Goal: Task Accomplishment & Management: Manage account settings

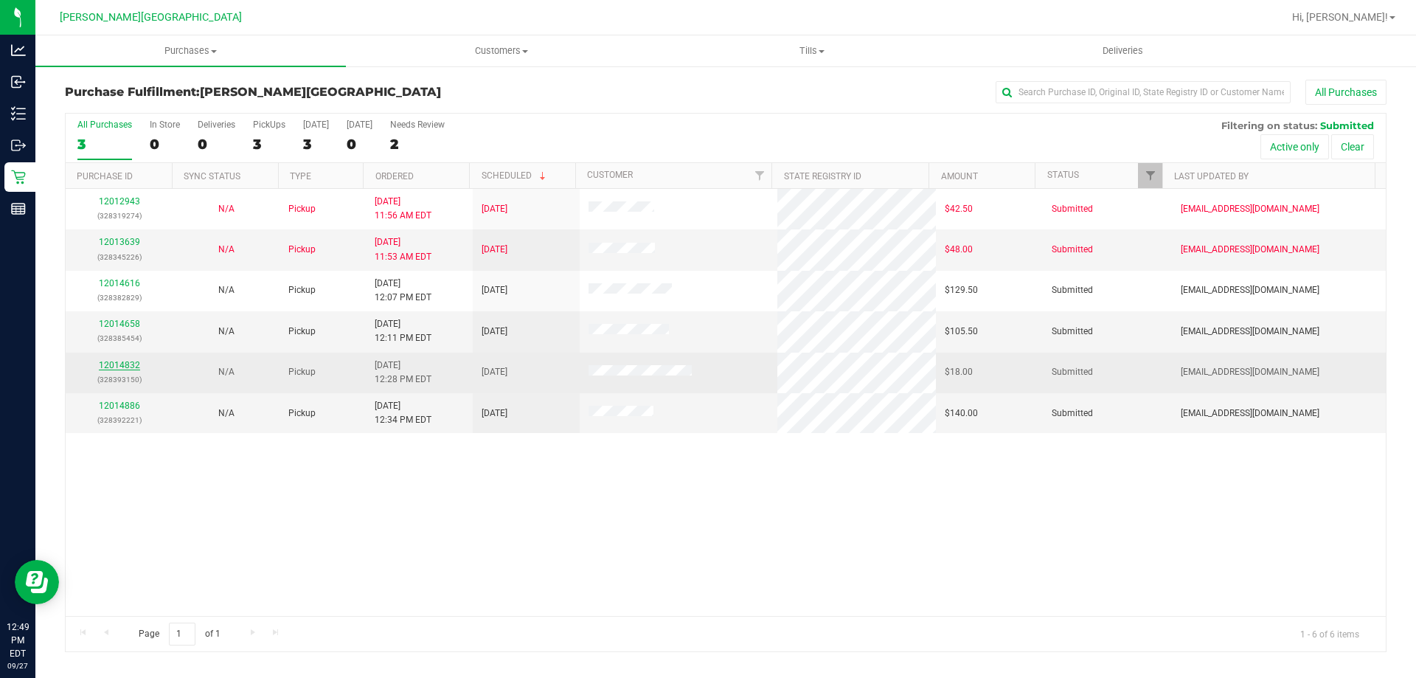
click at [125, 364] on link "12014832" at bounding box center [119, 365] width 41 height 10
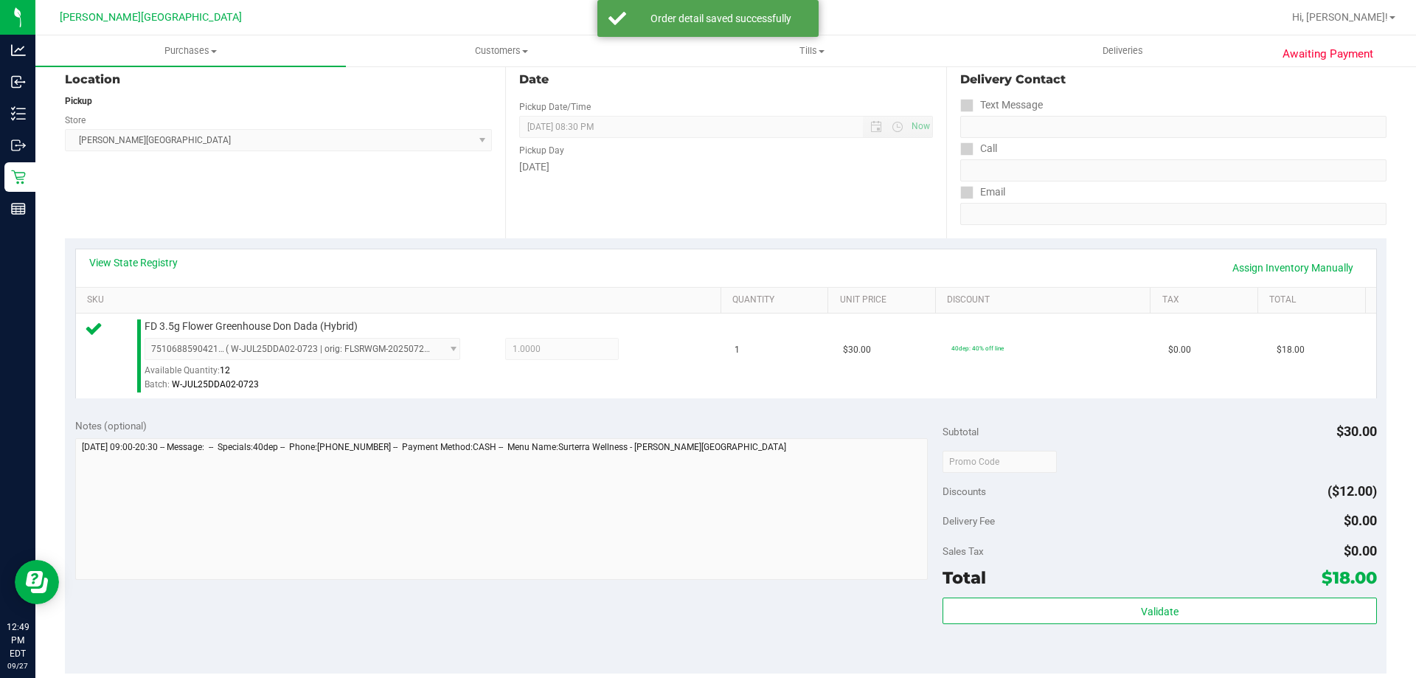
scroll to position [295, 0]
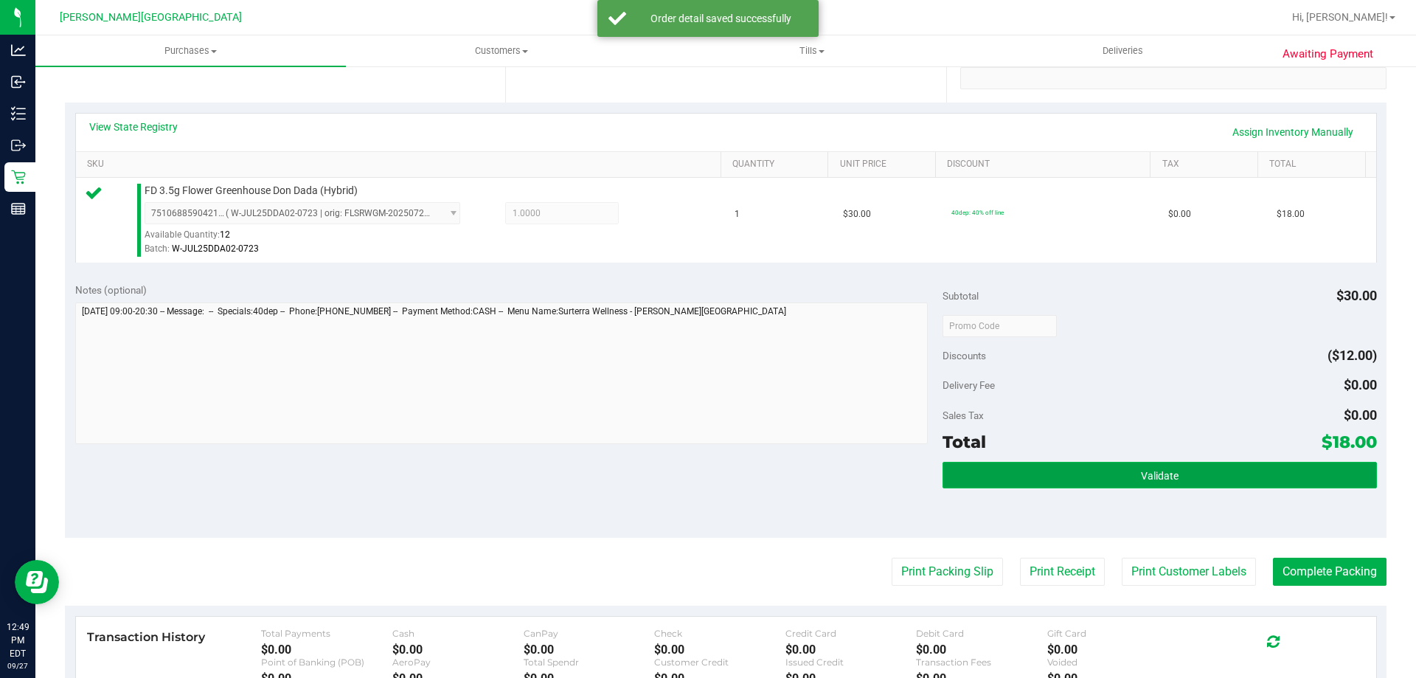
click at [1064, 465] on button "Validate" at bounding box center [1160, 475] width 434 height 27
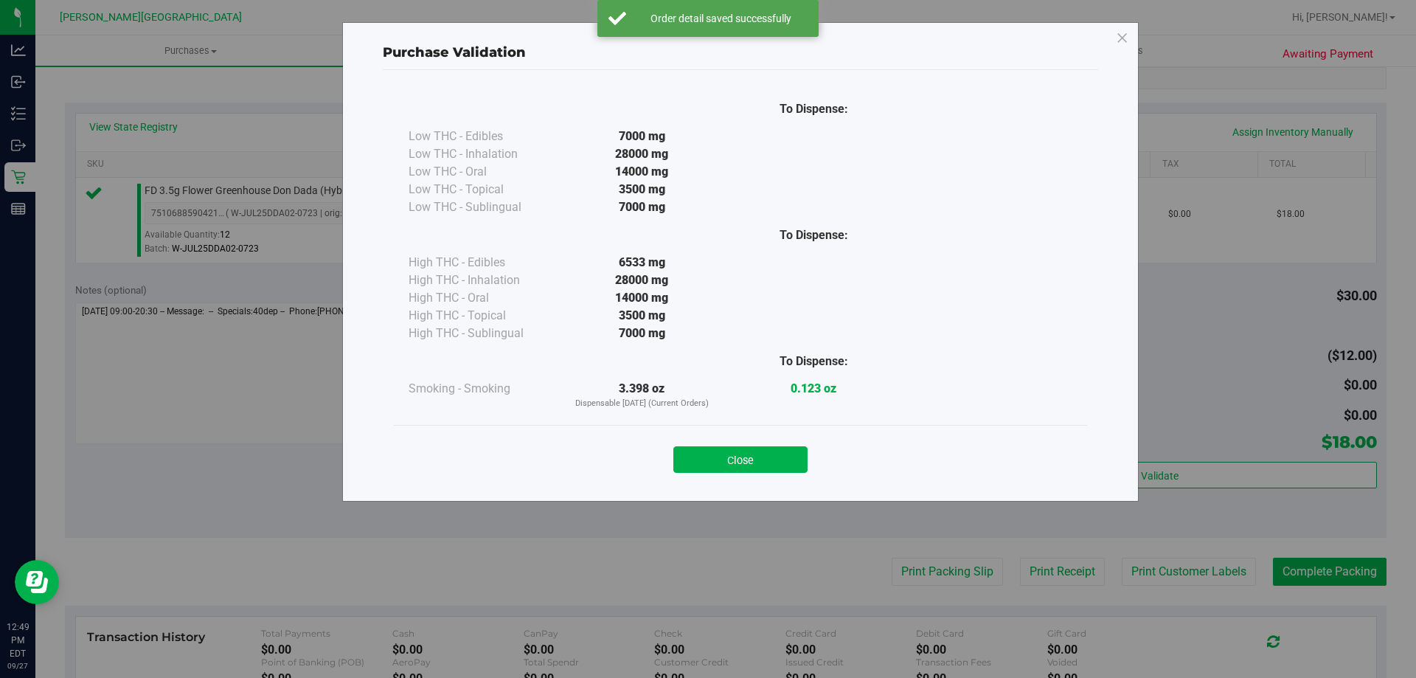
drag, startPoint x: 786, startPoint y: 469, endPoint x: 817, endPoint y: 456, distance: 33.7
click at [789, 468] on button "Close" at bounding box center [740, 459] width 134 height 27
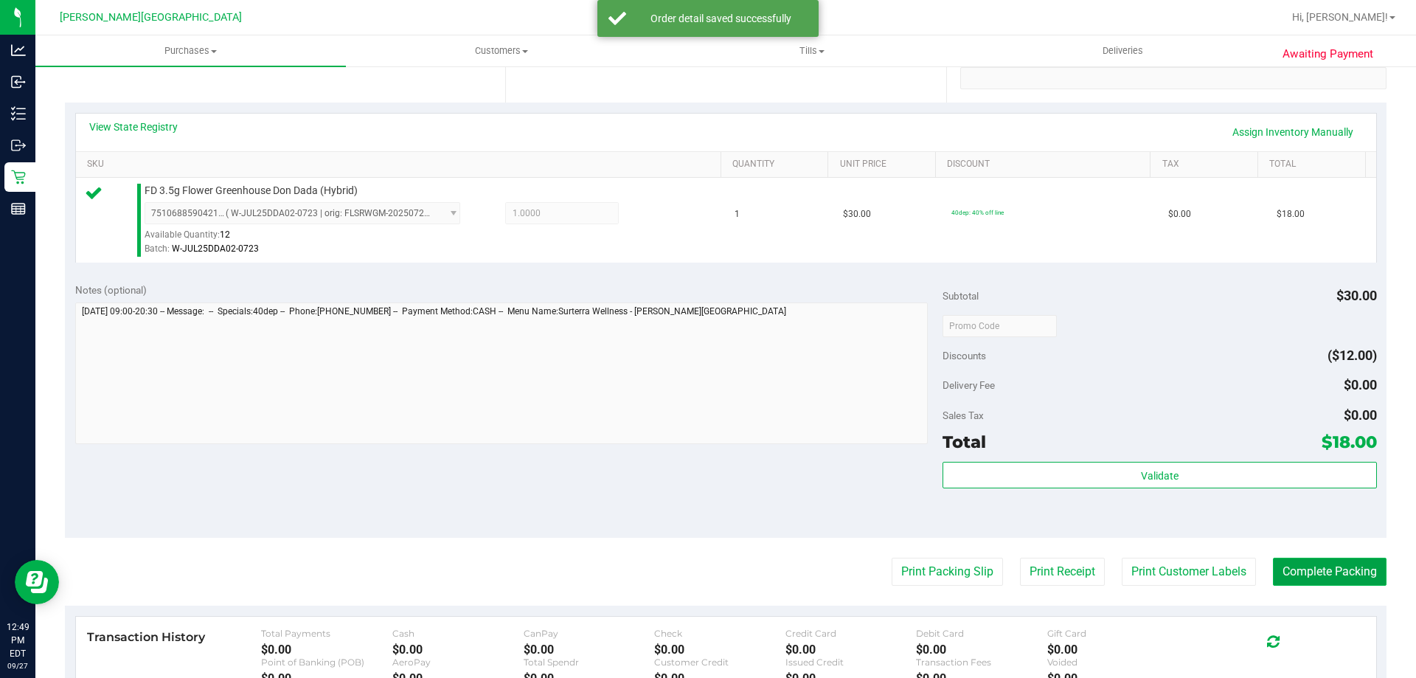
click at [1352, 569] on button "Complete Packing" at bounding box center [1330, 572] width 114 height 28
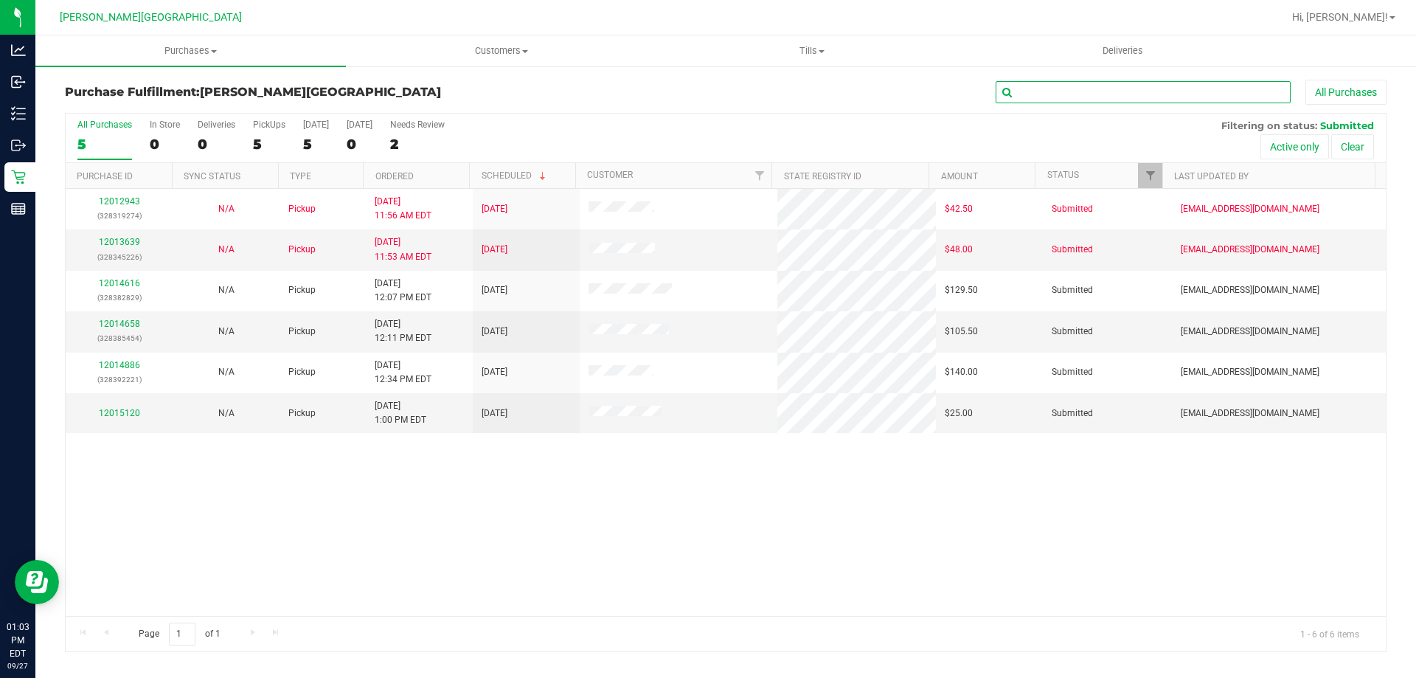
click at [1154, 86] on input "text" at bounding box center [1143, 92] width 295 height 22
type input "12012790"
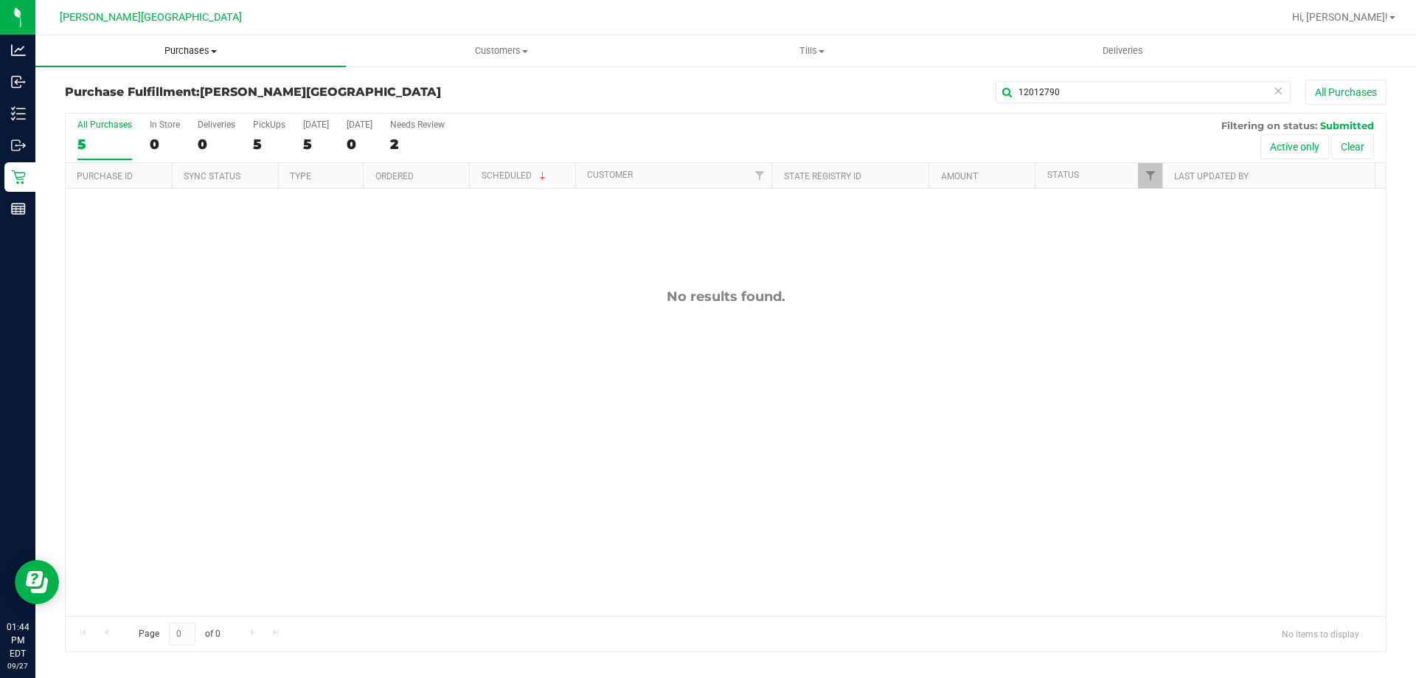
click at [195, 49] on span "Purchases" at bounding box center [190, 50] width 311 height 13
click at [118, 105] on span "Fulfillment" at bounding box center [80, 106] width 91 height 13
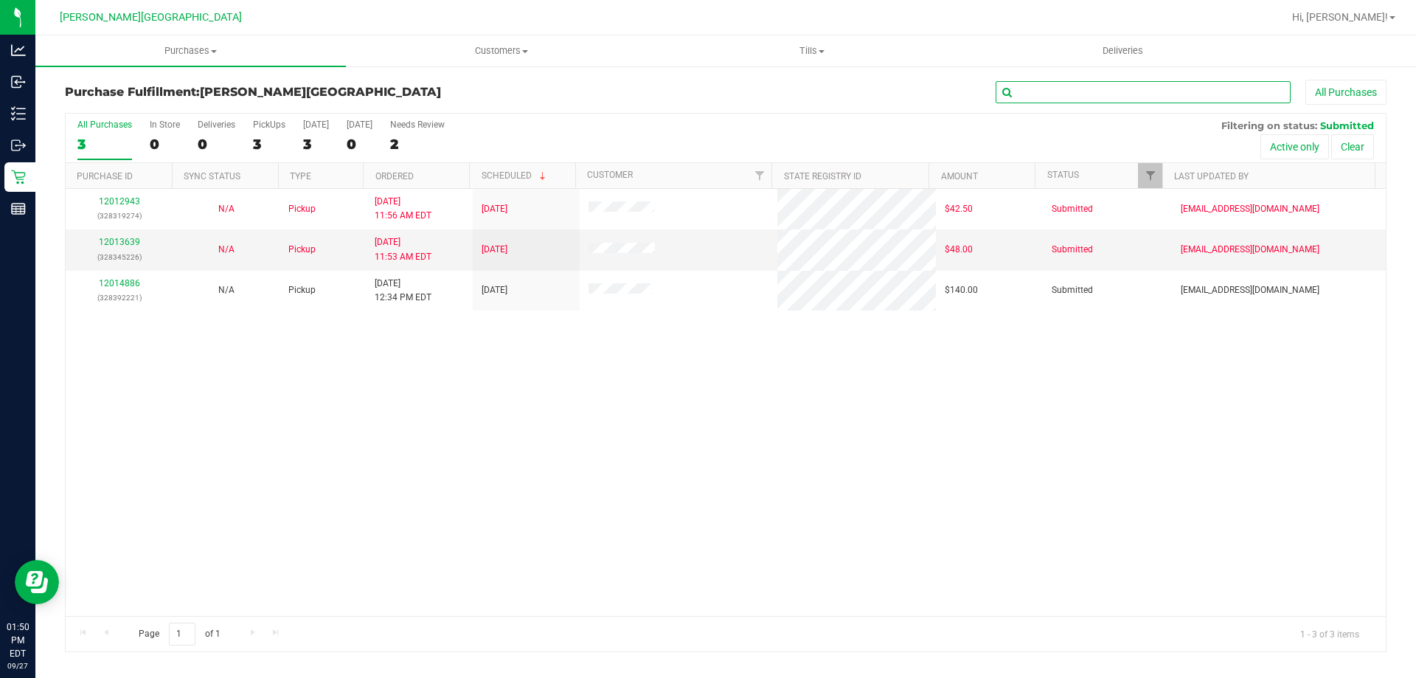
click at [1035, 96] on input "text" at bounding box center [1143, 92] width 295 height 22
type input "12014658"
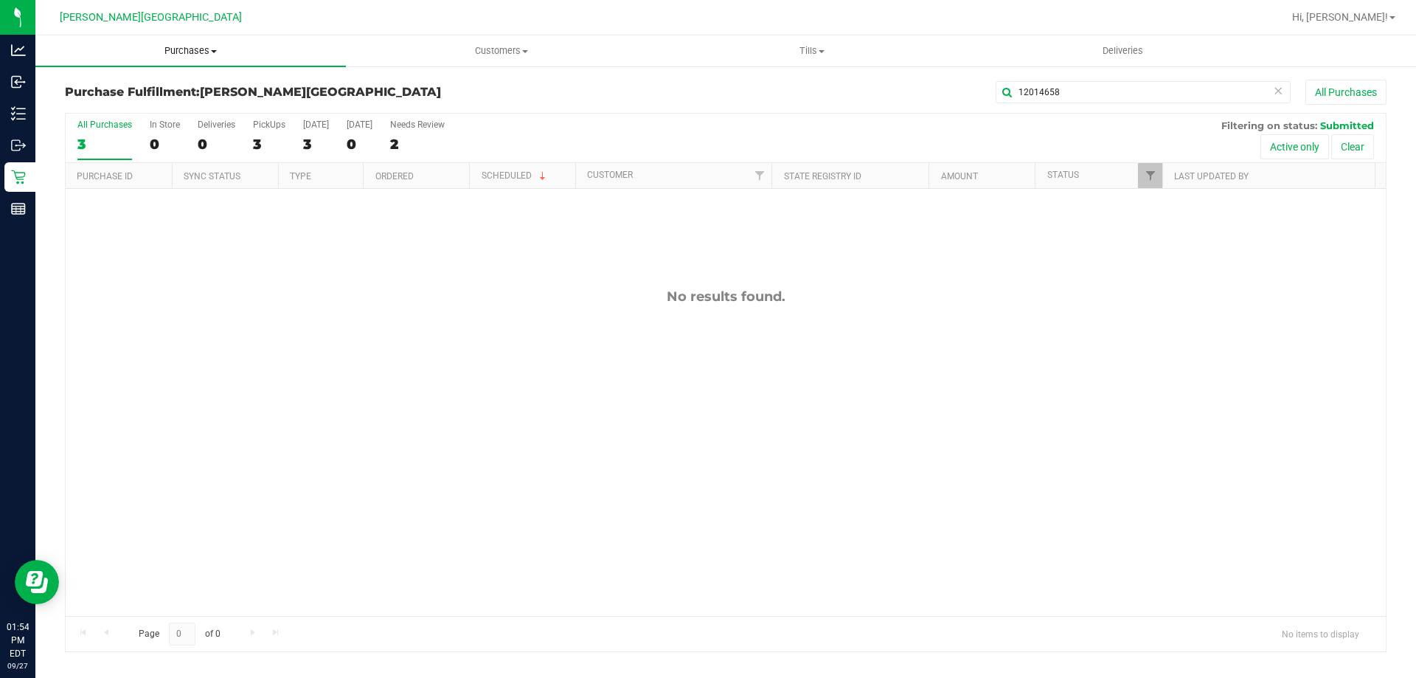
click at [187, 52] on span "Purchases" at bounding box center [190, 50] width 311 height 13
click at [90, 109] on span "Fulfillment" at bounding box center [80, 106] width 91 height 13
